Goal: Task Accomplishment & Management: Manage account settings

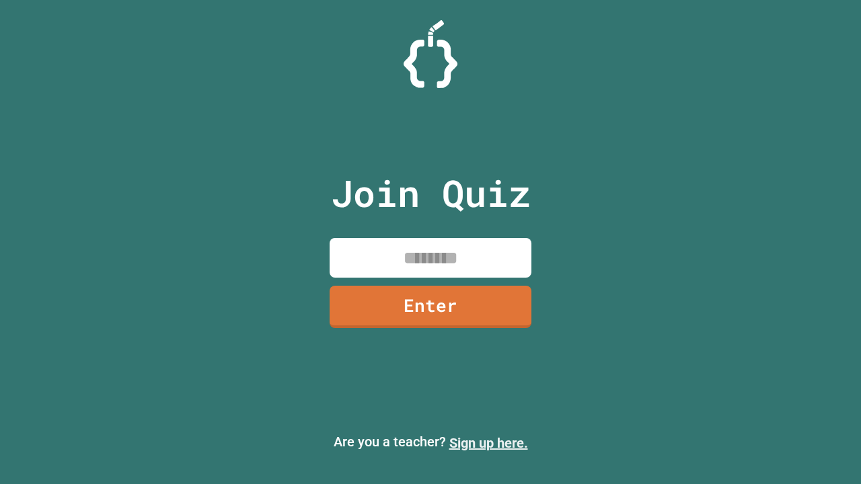
click at [488, 443] on link "Sign up here." at bounding box center [488, 443] width 79 height 16
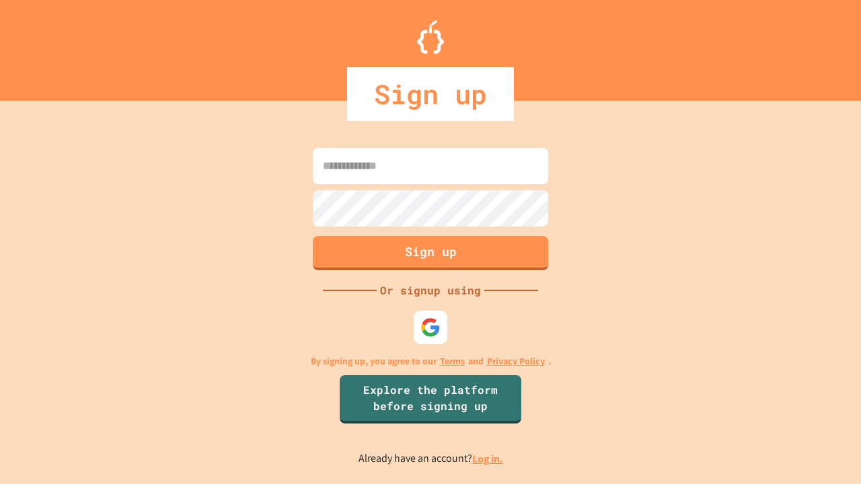
click at [488, 459] on link "Log in." at bounding box center [487, 459] width 31 height 14
